Goal: Find contact information: Find contact information

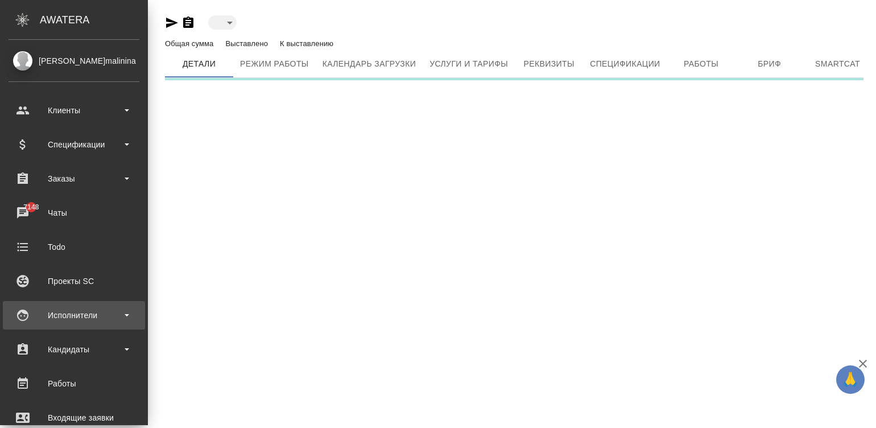
click at [80, 310] on div "Исполнители" at bounding box center [74, 315] width 131 height 17
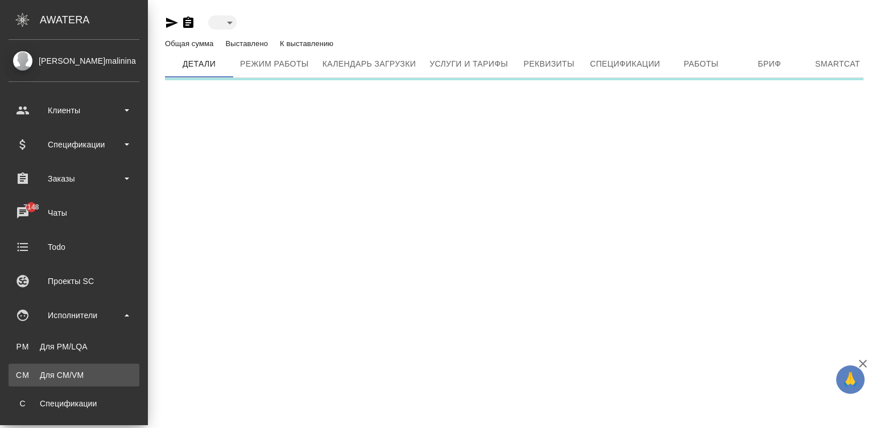
click at [49, 368] on link "CM Для CM/VM" at bounding box center [74, 375] width 131 height 23
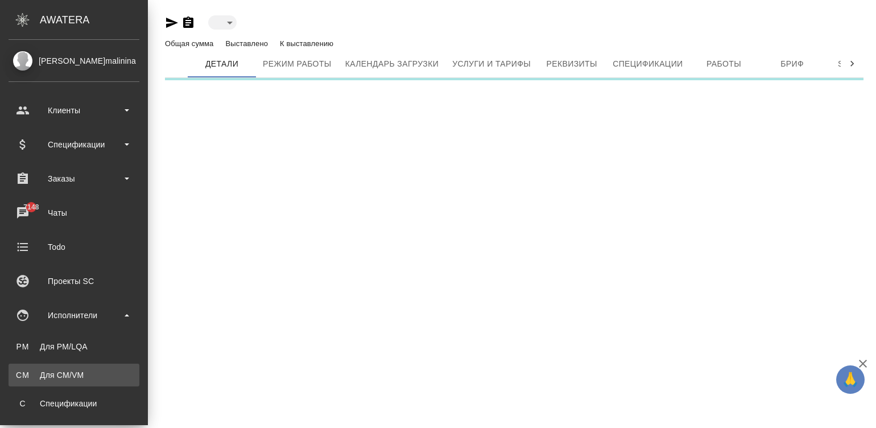
click at [11, 367] on link "CM Для CM/VM" at bounding box center [74, 375] width 131 height 23
click at [60, 368] on link "CM Для CM/VM" at bounding box center [74, 375] width 131 height 23
click at [32, 368] on link "CM Для CM/VM" at bounding box center [74, 375] width 131 height 23
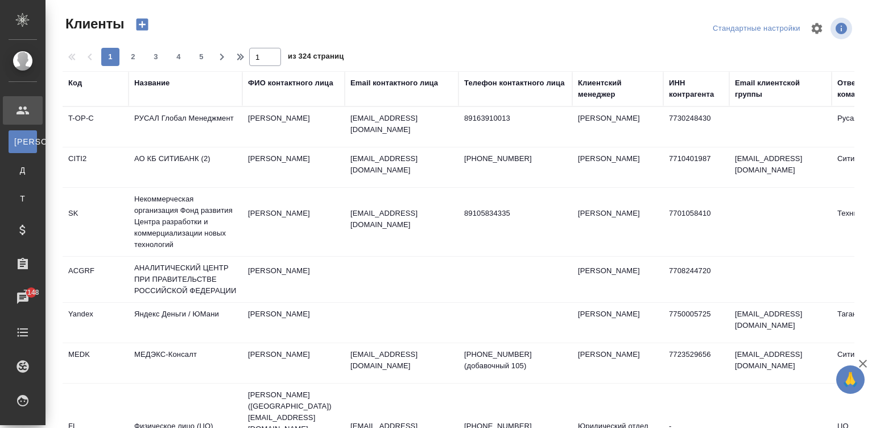
select select "RU"
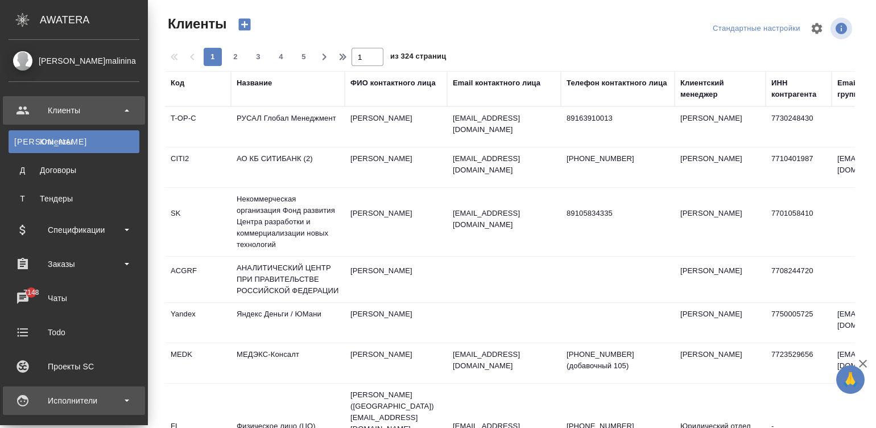
click at [26, 404] on div "Исполнители" at bounding box center [74, 400] width 131 height 17
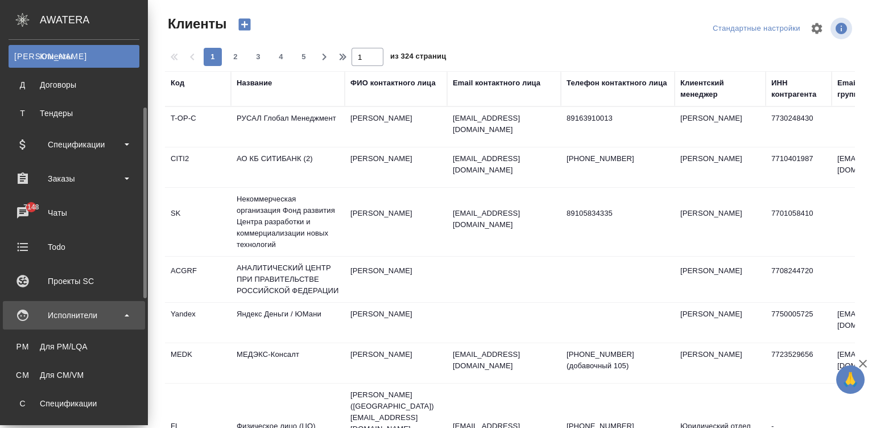
scroll to position [102, 0]
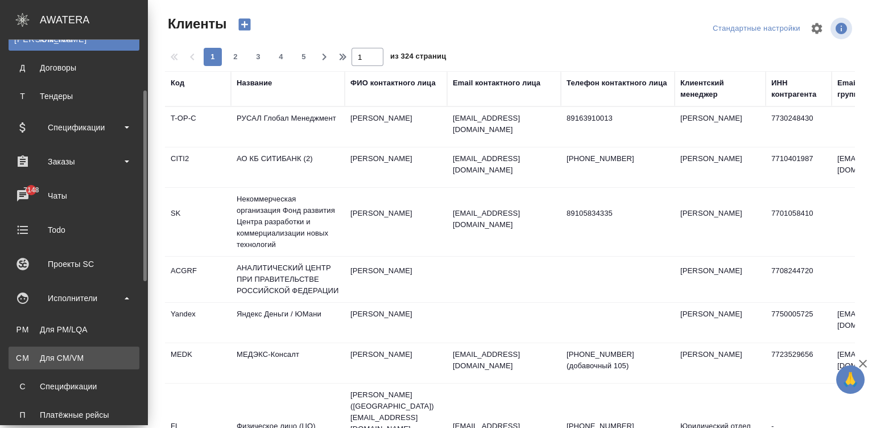
click at [57, 347] on link "CM Для CM/VM" at bounding box center [74, 358] width 131 height 23
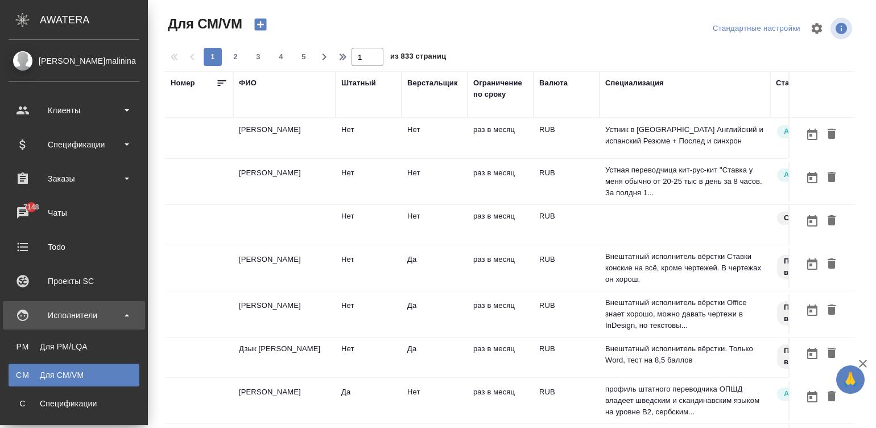
click at [239, 83] on div "ФИО" at bounding box center [248, 82] width 18 height 11
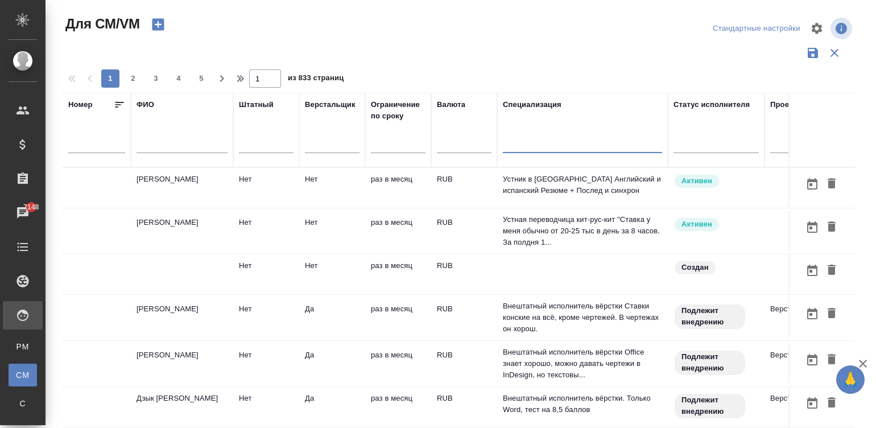
click at [571, 184] on p "Устник в [GEOGRAPHIC_DATA] Английский и испанский Резюме + Послед и синхрон" at bounding box center [582, 185] width 159 height 23
click at [464, 183] on td "RUB" at bounding box center [464, 188] width 66 height 40
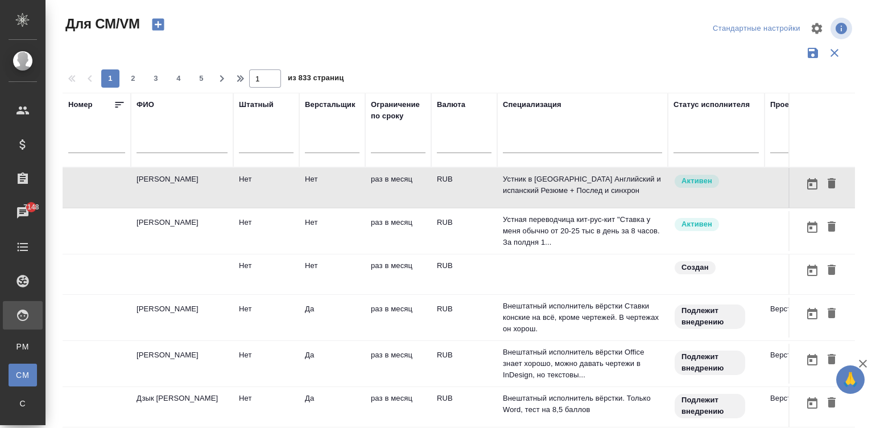
scroll to position [0, 284]
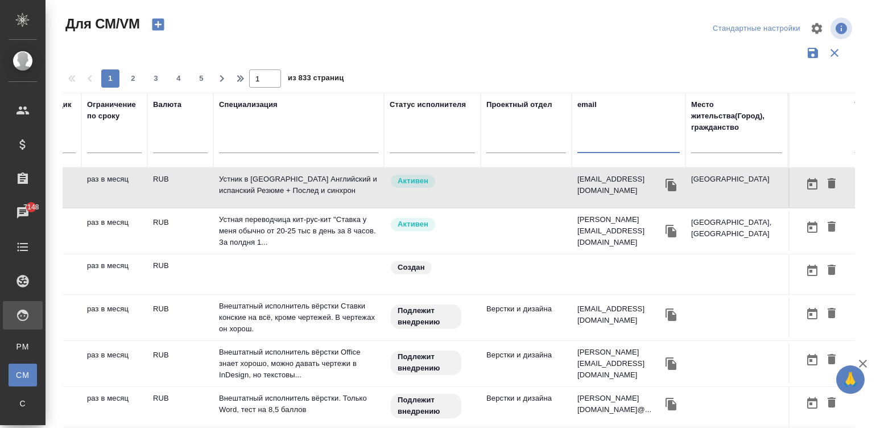
click at [619, 139] on input "text" at bounding box center [629, 146] width 102 height 14
paste input "[PERSON_NAME][EMAIL_ADDRESS][PERSON_NAME][DOMAIN_NAME]"
type input "[PERSON_NAME][EMAIL_ADDRESS][PERSON_NAME][DOMAIN_NAME]"
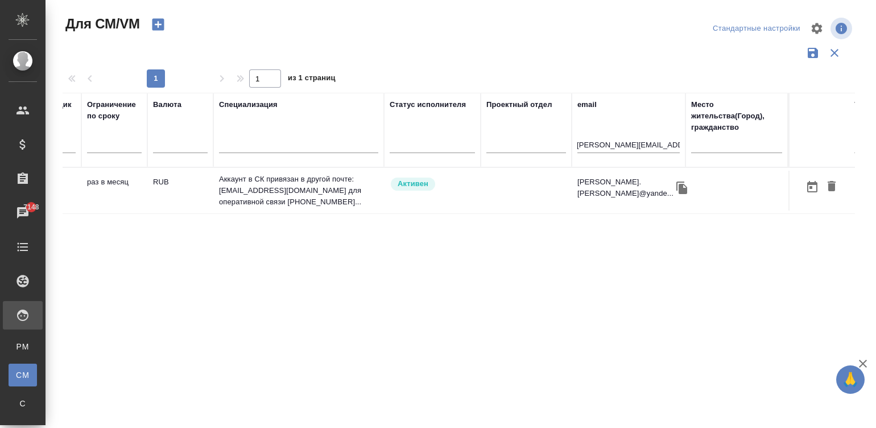
scroll to position [0, 0]
click at [483, 206] on td at bounding box center [526, 191] width 91 height 40
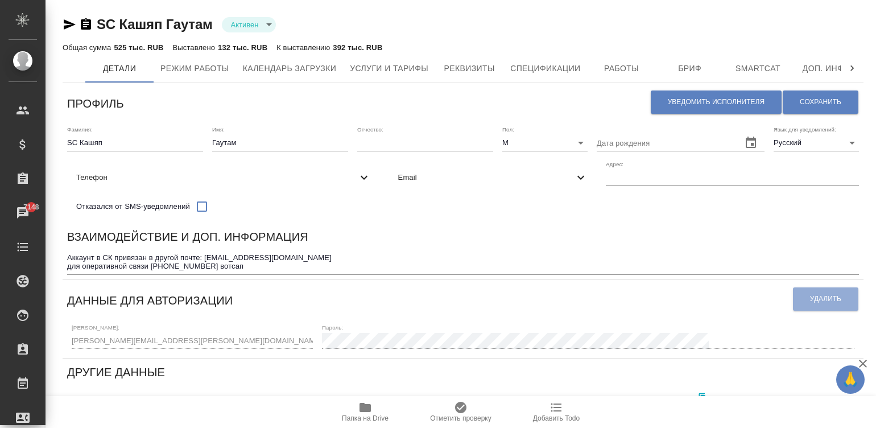
click at [398, 183] on span "Email" at bounding box center [486, 177] width 176 height 11
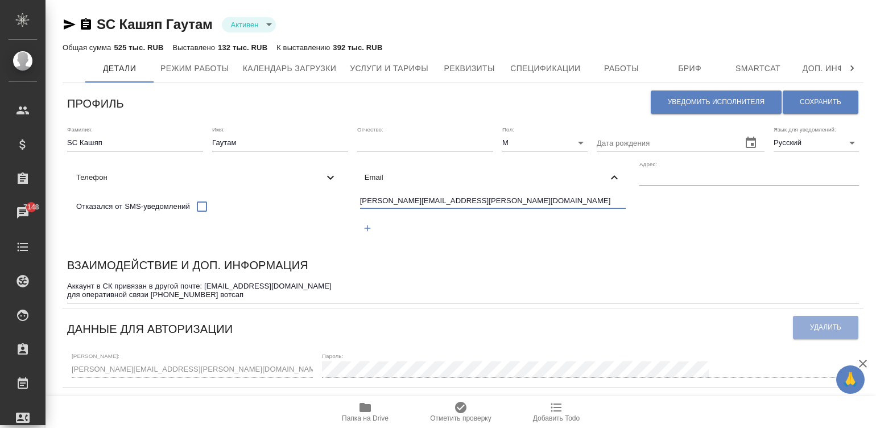
click at [360, 209] on input "kashyap.gautam@yandex.com" at bounding box center [493, 202] width 266 height 14
click at [360, 209] on input "[PERSON_NAME][EMAIL_ADDRESS][PERSON_NAME][DOMAIN_NAME]" at bounding box center [493, 202] width 266 height 14
